Goal: Transaction & Acquisition: Purchase product/service

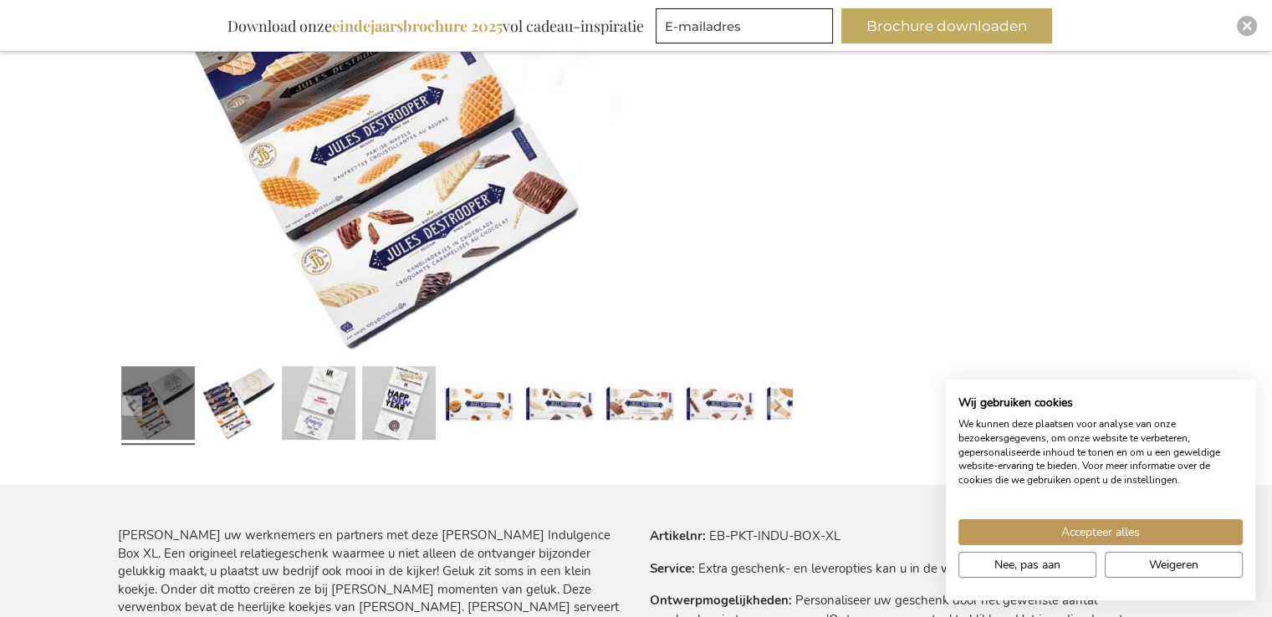
scroll to position [620, 0]
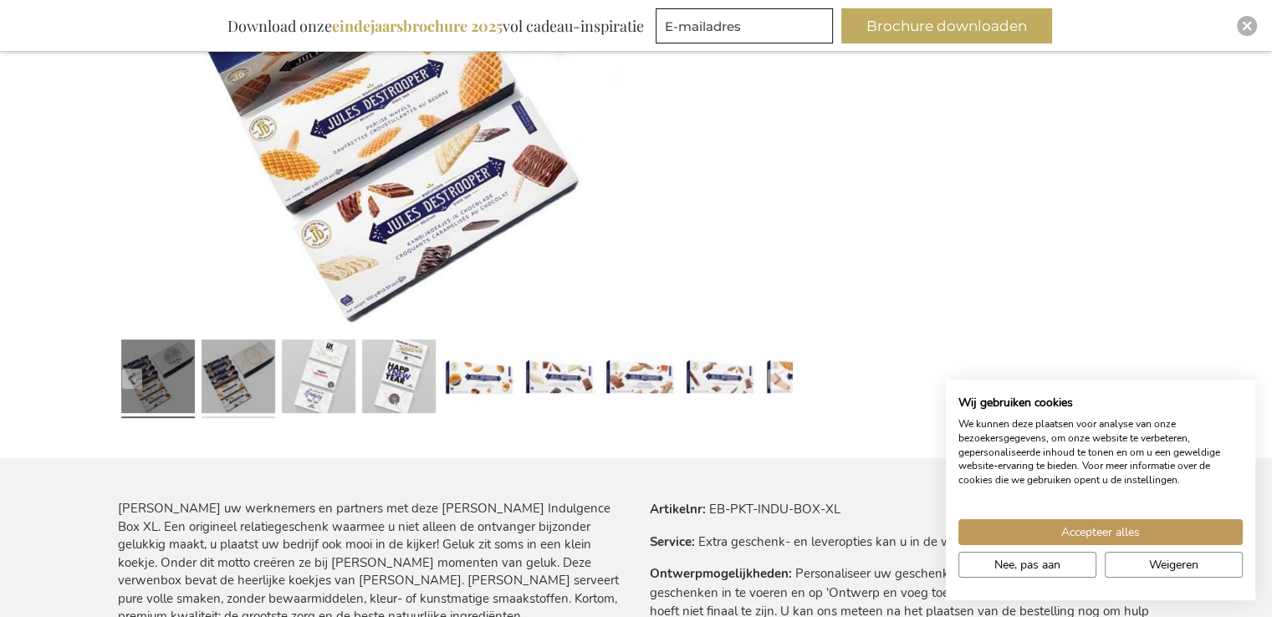
click at [225, 379] on link at bounding box center [239, 380] width 74 height 92
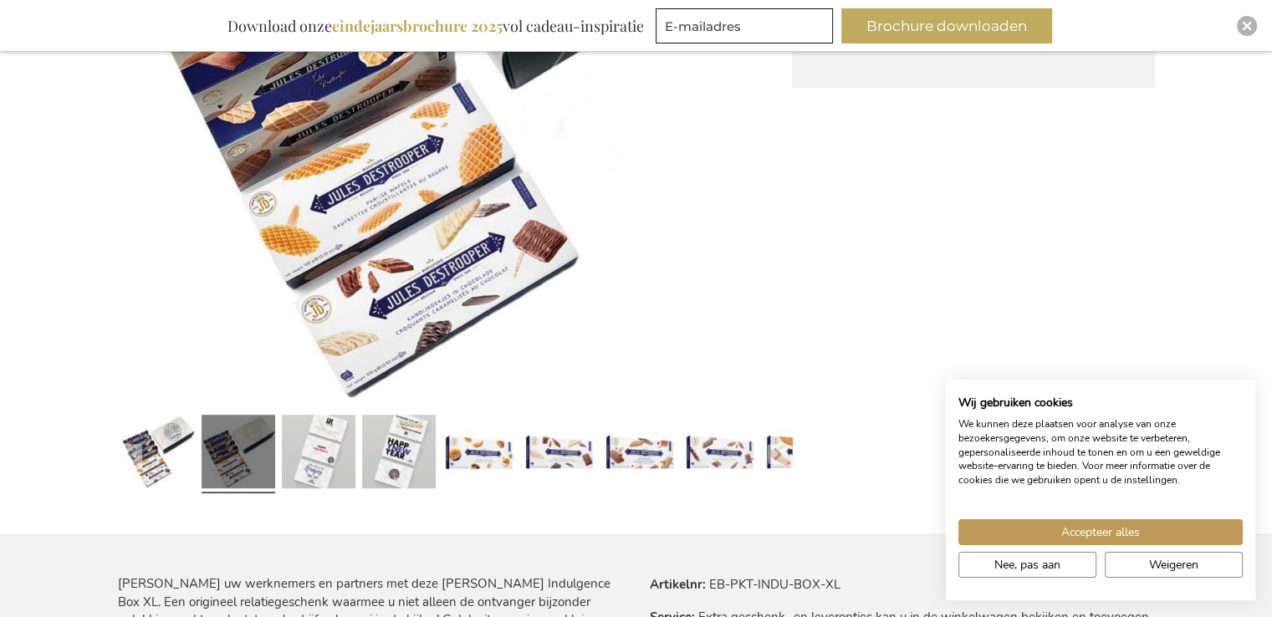
scroll to position [546, 0]
click at [304, 451] on link at bounding box center [319, 454] width 74 height 92
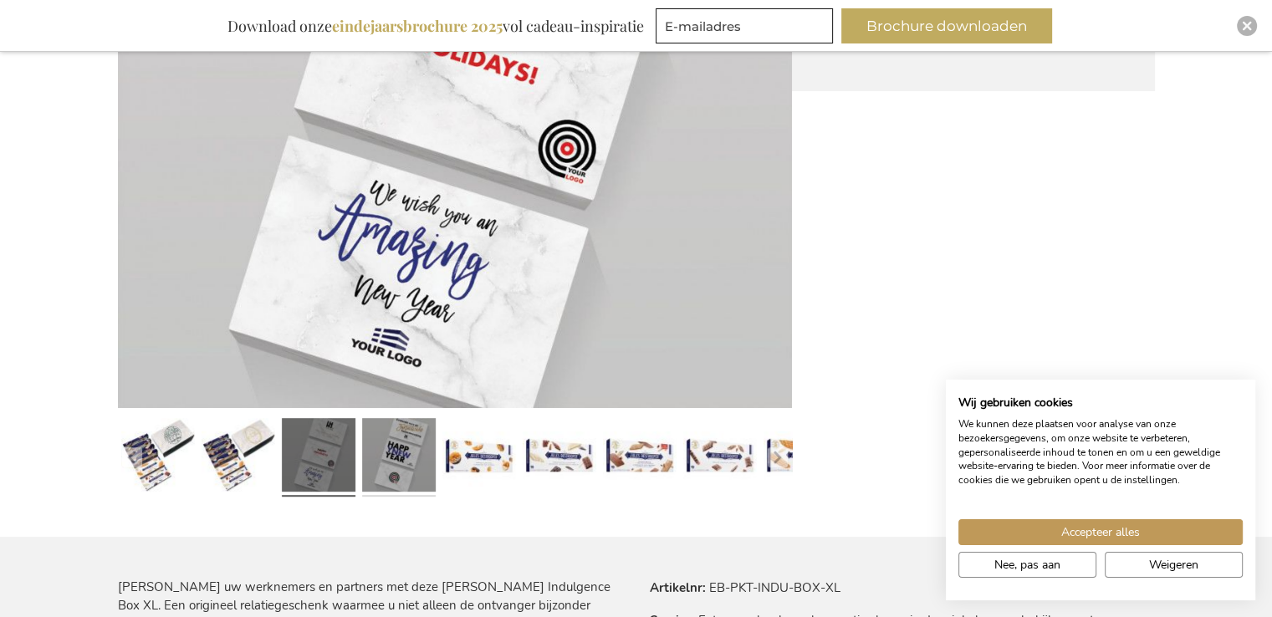
scroll to position [545, 0]
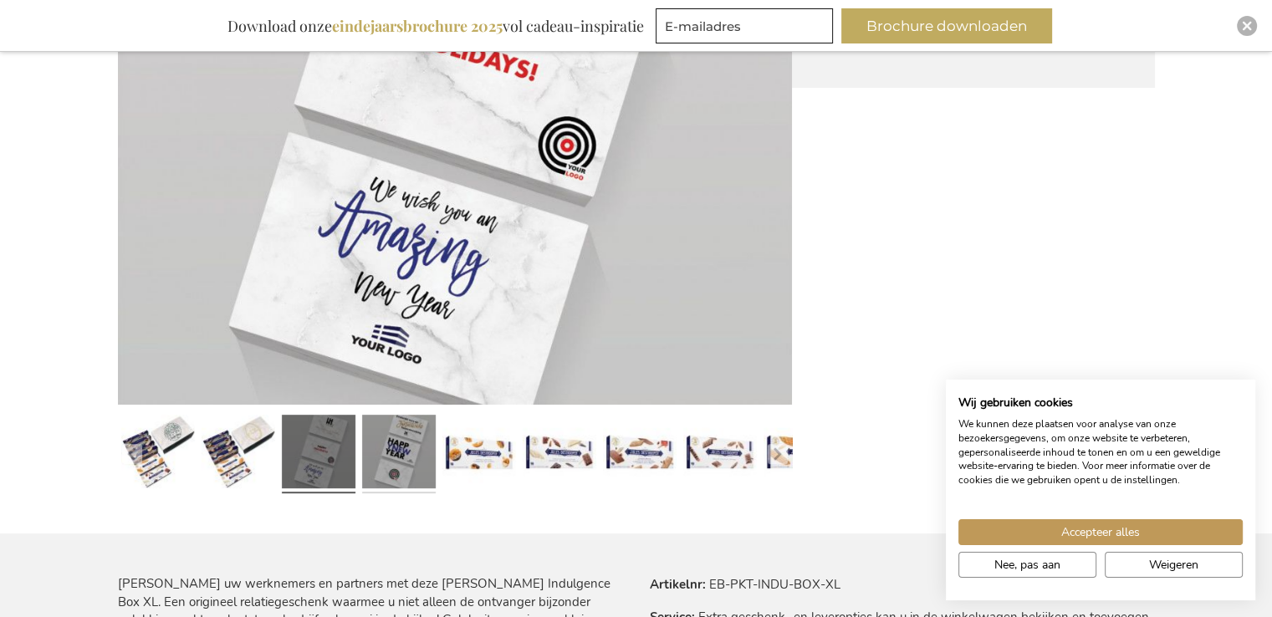
click at [408, 470] on link at bounding box center [399, 455] width 74 height 92
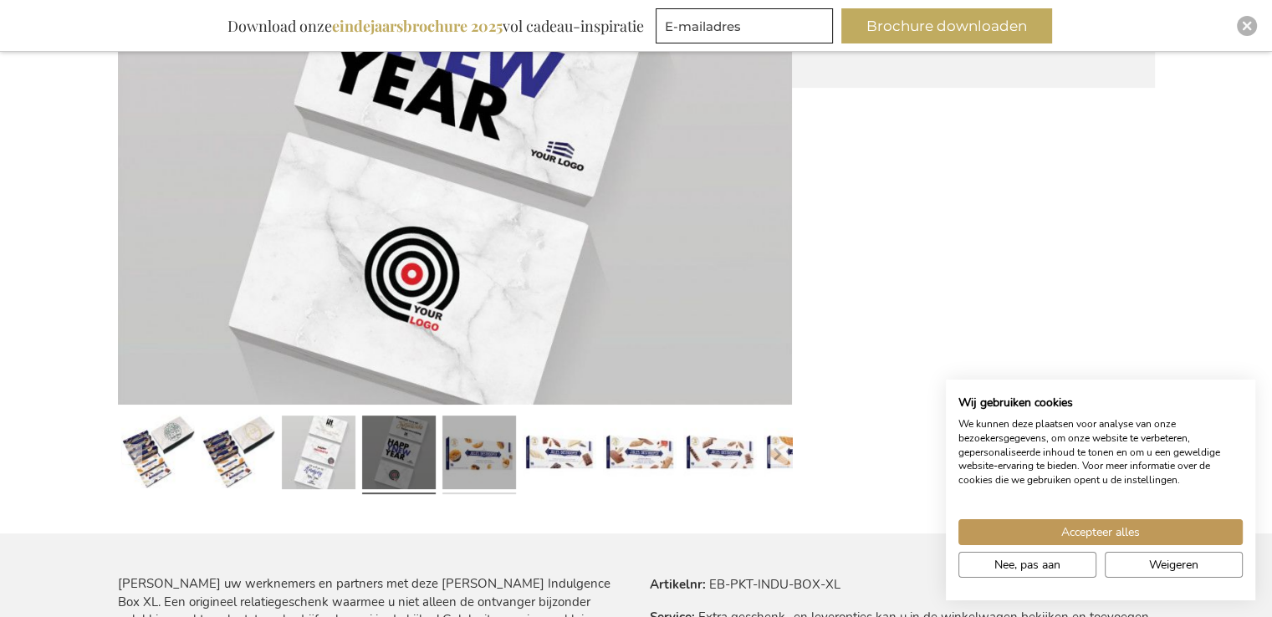
click at [486, 449] on link at bounding box center [479, 455] width 74 height 92
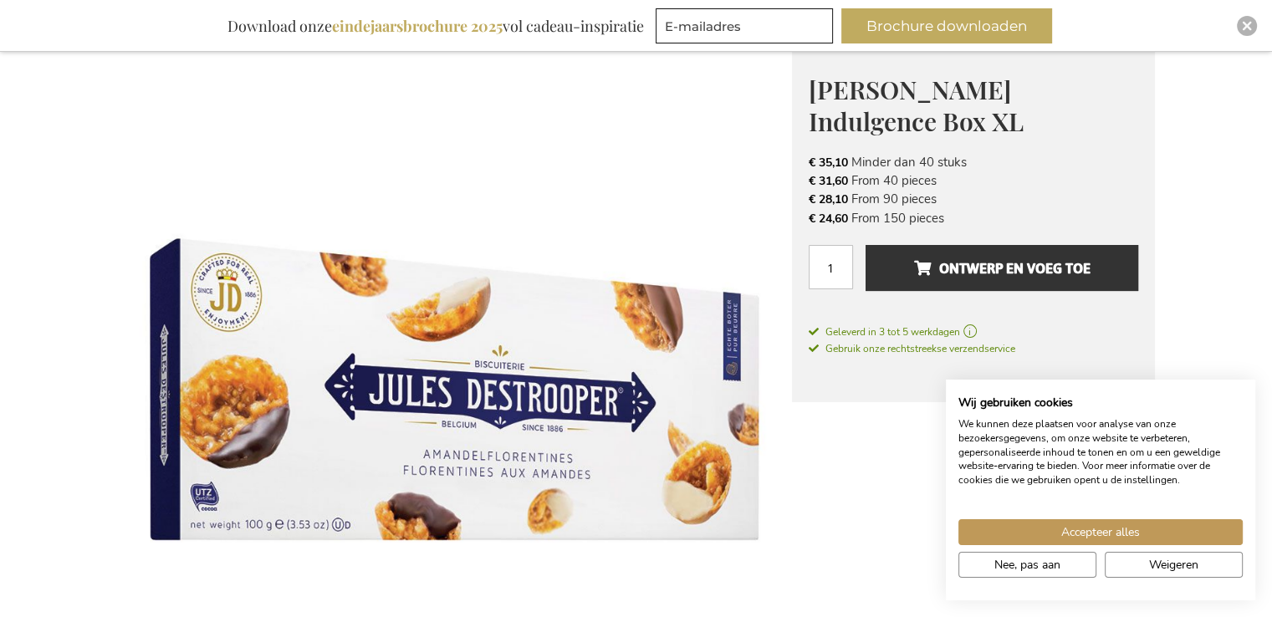
scroll to position [227, 0]
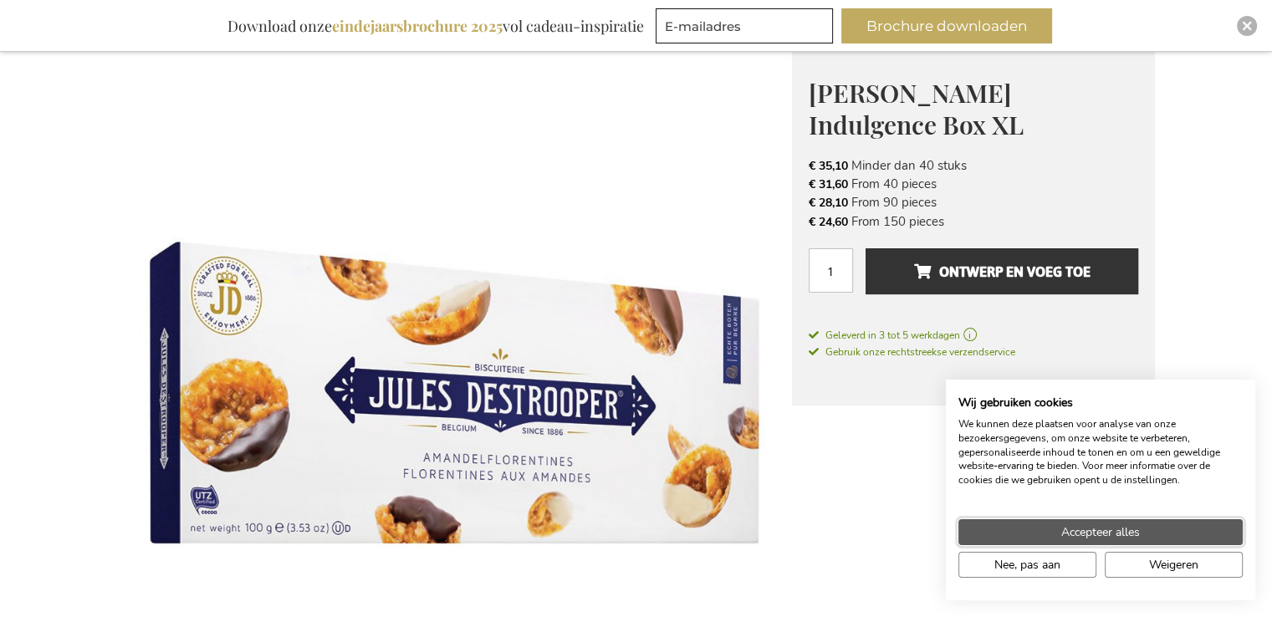
click at [1107, 523] on span "Accepteer alles" at bounding box center [1100, 532] width 79 height 18
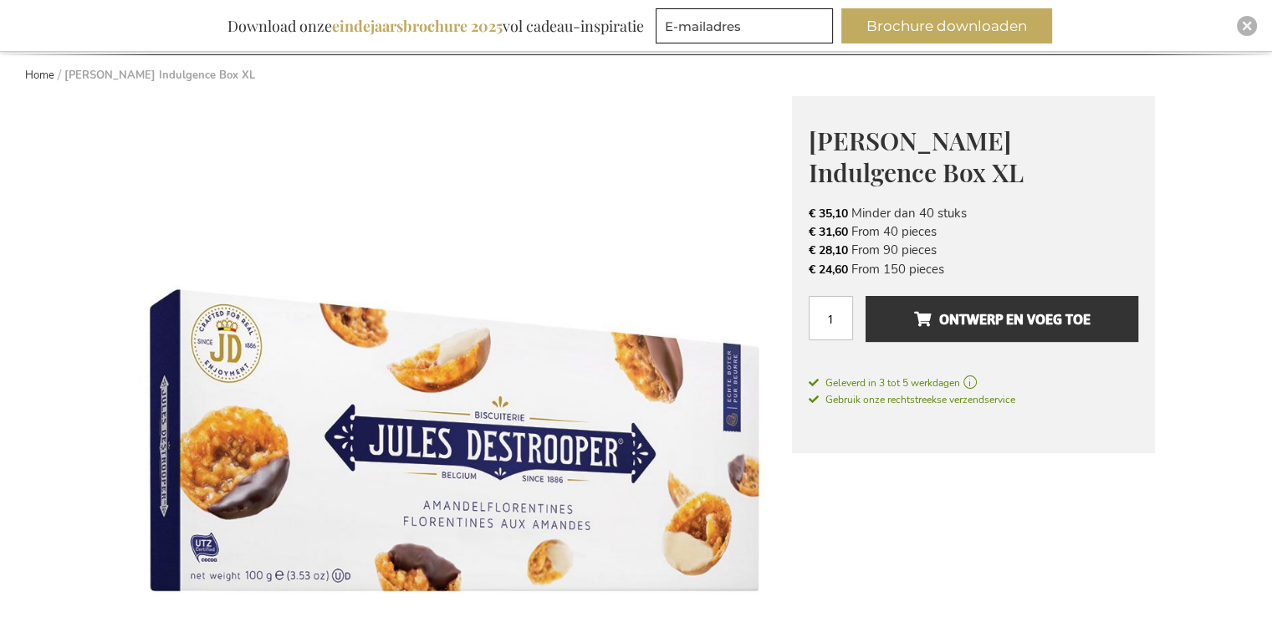
scroll to position [177, 0]
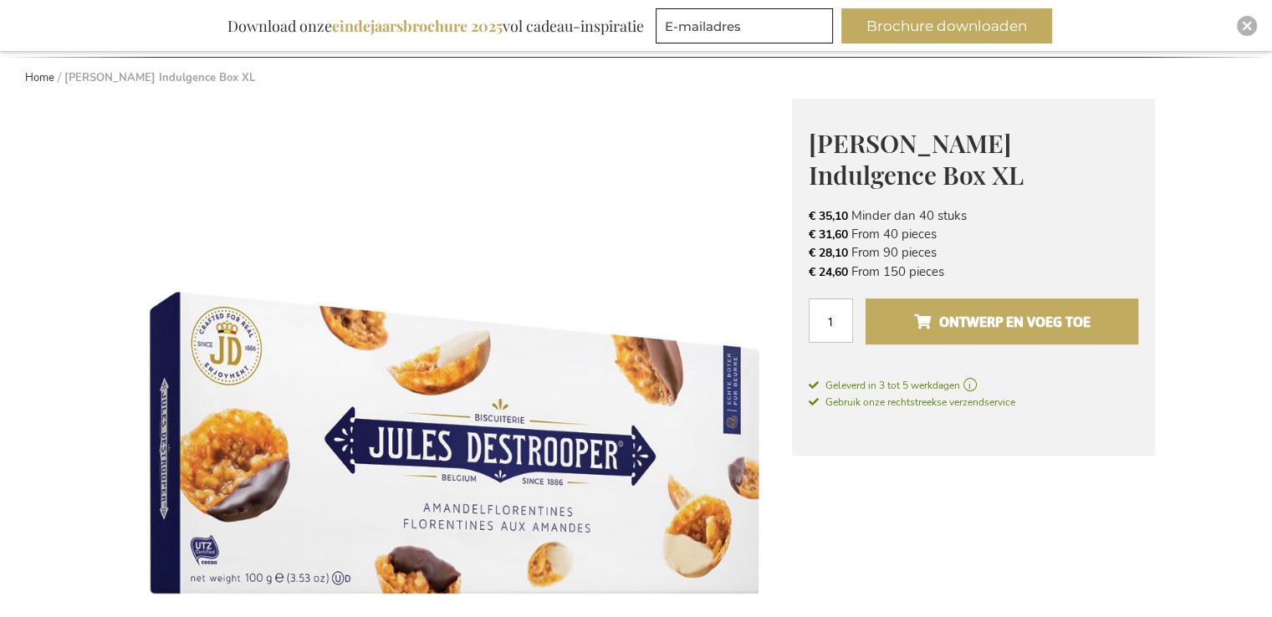
click at [1003, 306] on button "Ontwerp en voeg toe" at bounding box center [1001, 322] width 272 height 46
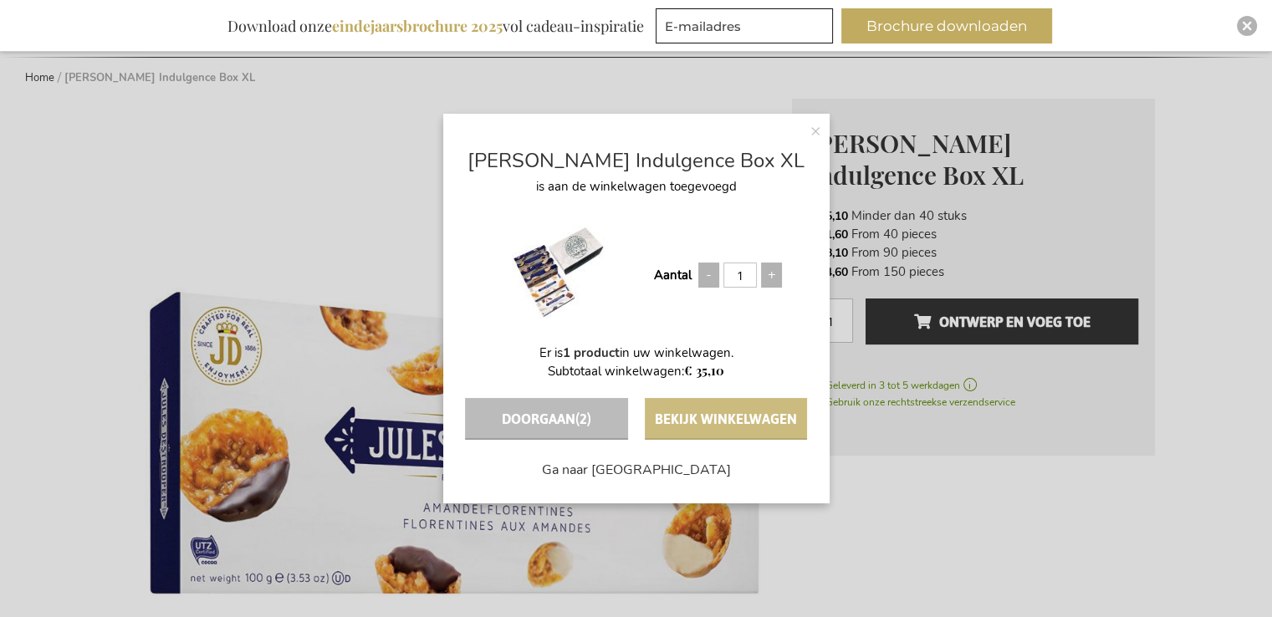
click at [749, 416] on button "Bekijk winkelwagen" at bounding box center [726, 419] width 162 height 42
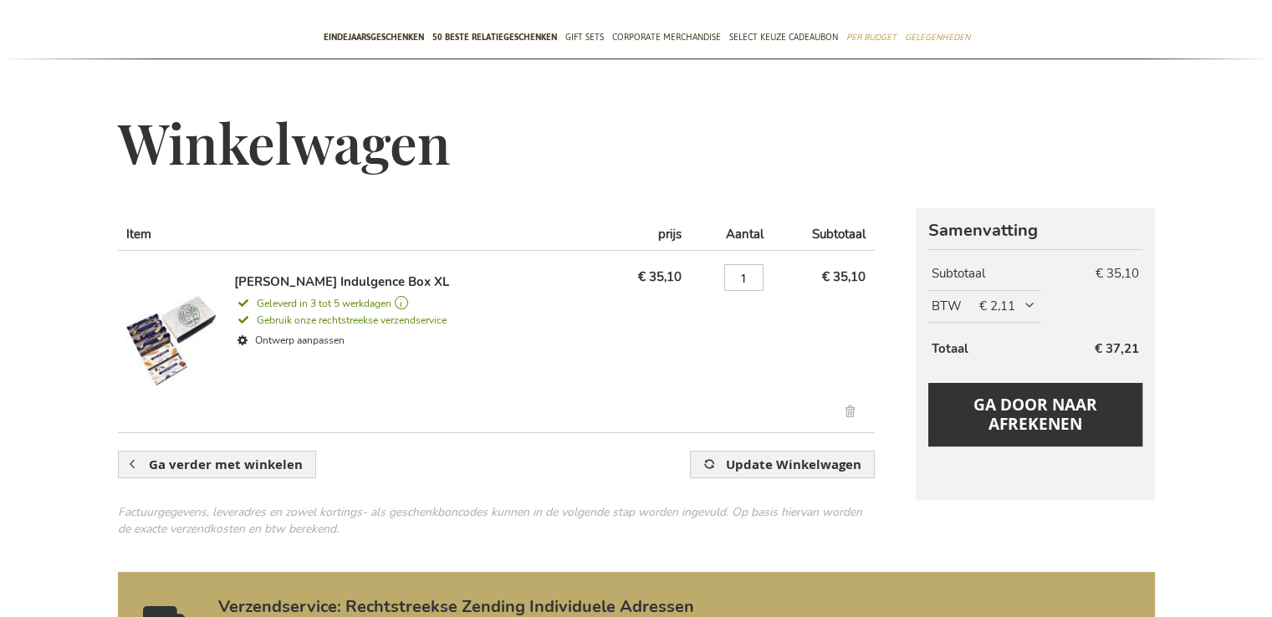
scroll to position [95, 0]
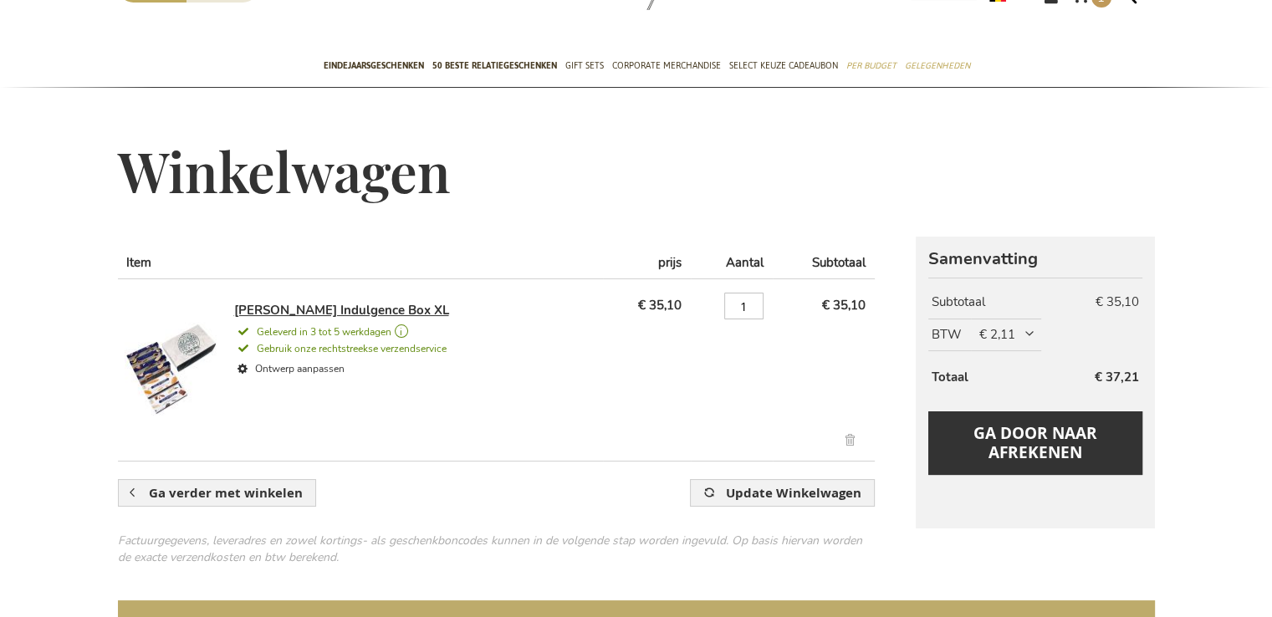
click at [355, 309] on link "[PERSON_NAME] Indulgence Box XL" at bounding box center [341, 310] width 215 height 17
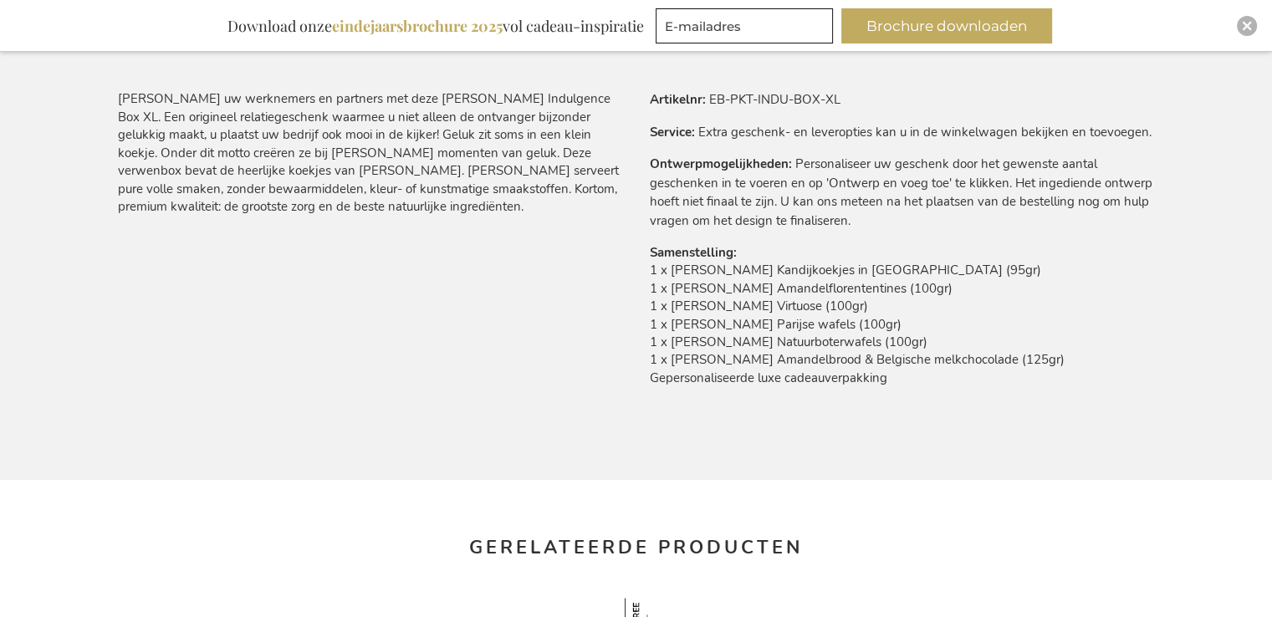
scroll to position [1030, 0]
